Goal: Find contact information: Find contact information

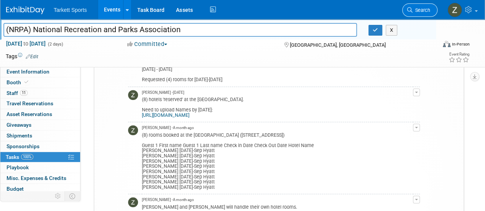
click at [415, 11] on span "Search" at bounding box center [422, 10] width 18 height 6
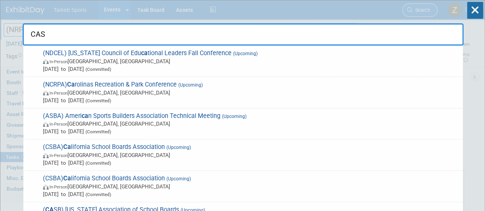
type input "CASH"
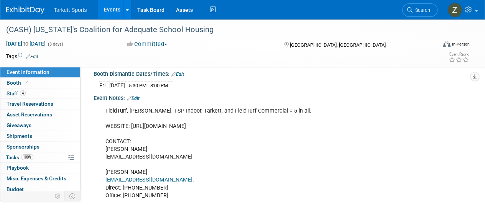
scroll to position [118, 0]
drag, startPoint x: 160, startPoint y: 155, endPoint x: 103, endPoint y: 155, distance: 57.5
click at [103, 155] on div "FieldTurf, Beynon, TSP Indoor, Tarkett, and FieldTurf Commercial = 5 in all. WE…" at bounding box center [247, 164] width 295 height 123
copy div "kspallas@m-w-h.com"
drag, startPoint x: 161, startPoint y: 176, endPoint x: 103, endPoint y: 179, distance: 58.4
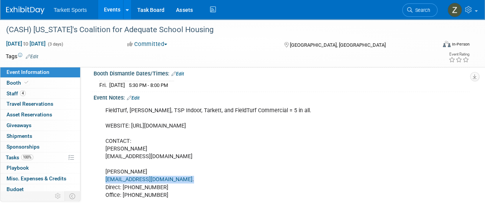
click at [103, 179] on div "FieldTurf, Beynon, TSP Indoor, Tarkett, and FieldTurf Commercial = 5 in all. WE…" at bounding box center [247, 164] width 295 height 123
copy div "lnguyen@m-w-h.com ."
click at [27, 85] on icon at bounding box center [27, 83] width 4 height 4
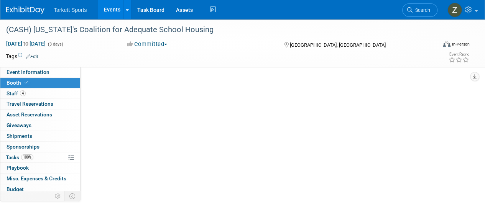
scroll to position [0, 0]
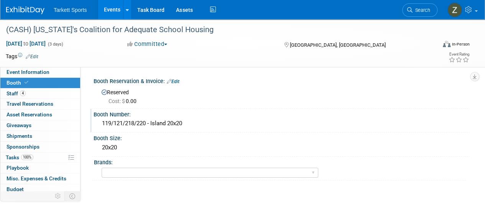
click at [116, 122] on div "119/121/218/220 - Island 20x20" at bounding box center [281, 124] width 365 height 12
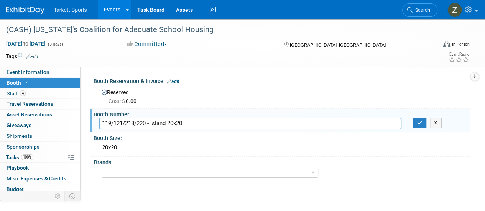
drag, startPoint x: 148, startPoint y: 123, endPoint x: 99, endPoint y: 122, distance: 48.7
click at [99, 122] on input "119/121/218/220 - Island 20x20" at bounding box center [250, 124] width 302 height 12
